Goal: Find specific page/section: Find specific page/section

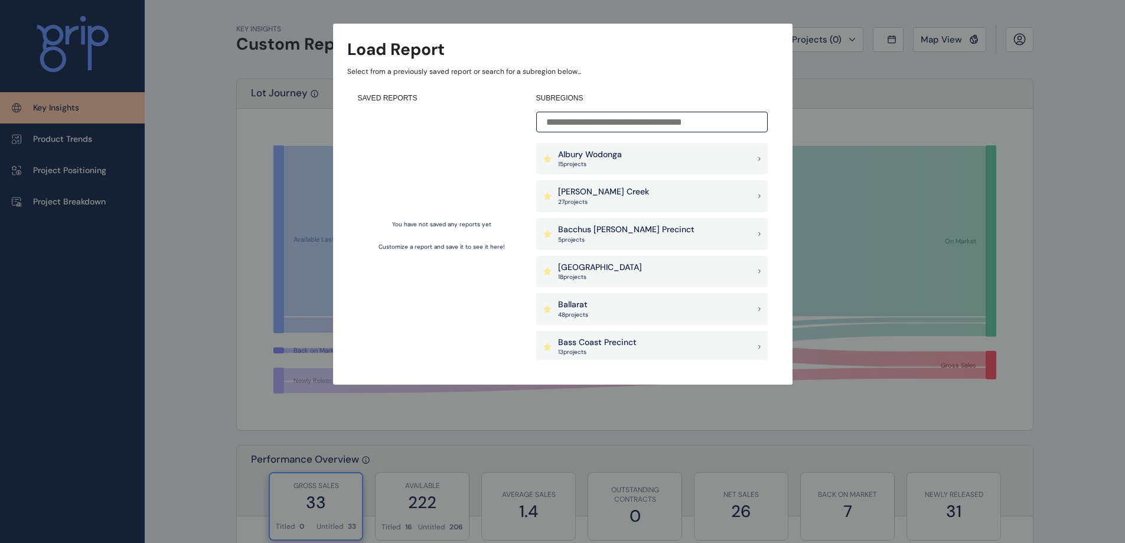
click at [621, 109] on div "SUBREGIONS [GEOGRAPHIC_DATA] 15 project s [PERSON_NAME] Creek 27 project s [GEO…" at bounding box center [651, 226] width 231 height 266
click at [616, 115] on input at bounding box center [651, 122] width 231 height 21
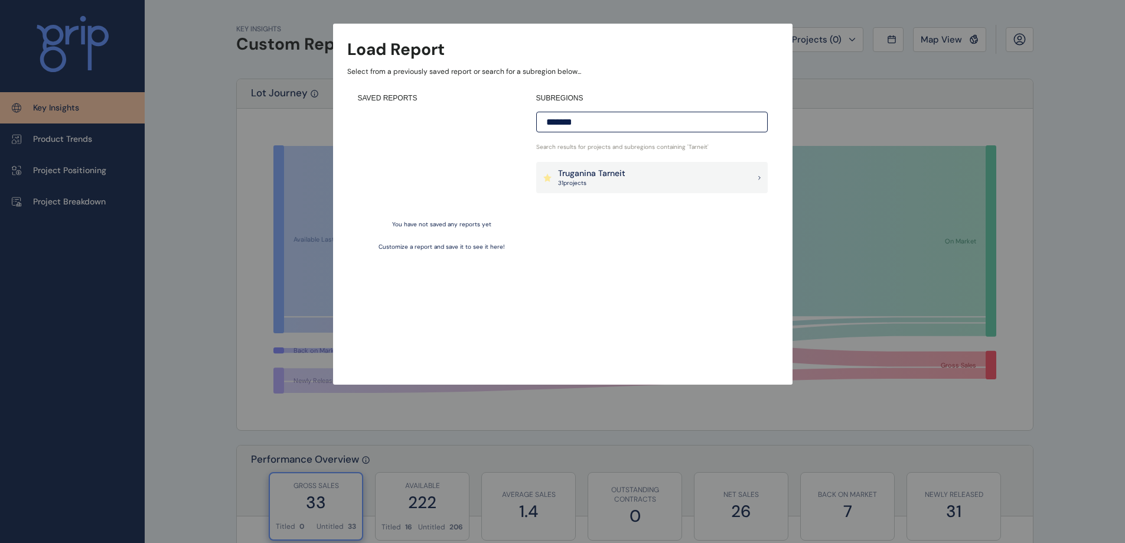
type input "*******"
click at [575, 179] on p "31 project s" at bounding box center [591, 183] width 67 height 8
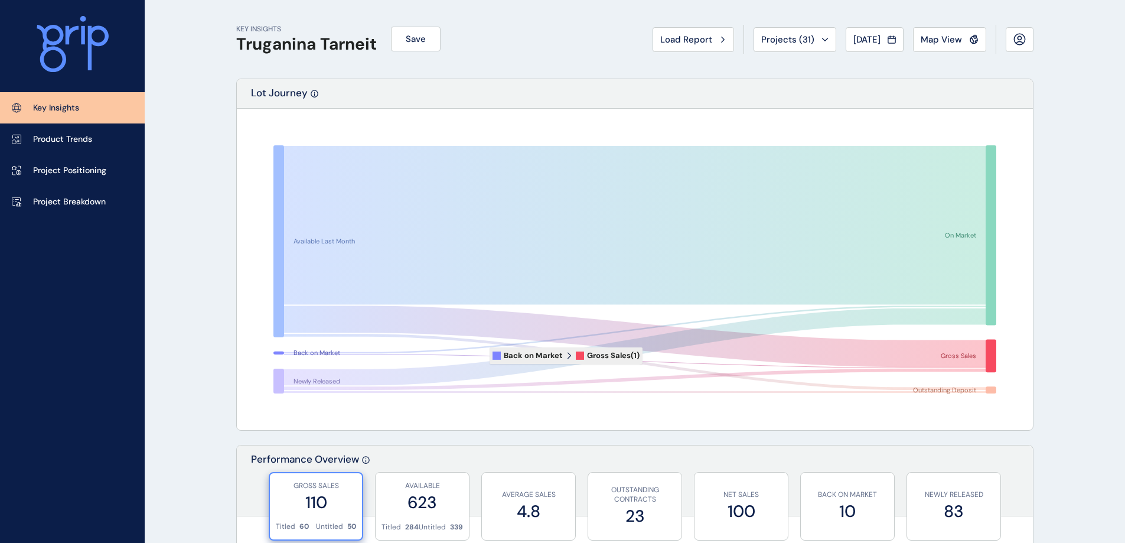
click at [481, 355] on icon at bounding box center [634, 361] width 701 height 14
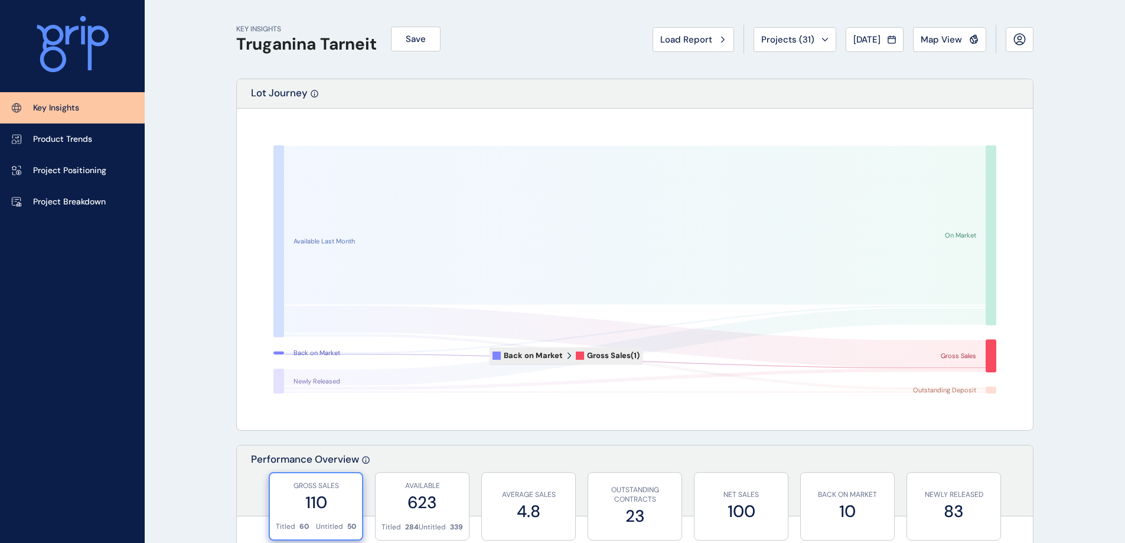
click at [481, 355] on icon at bounding box center [634, 361] width 701 height 14
